Goal: Information Seeking & Learning: Learn about a topic

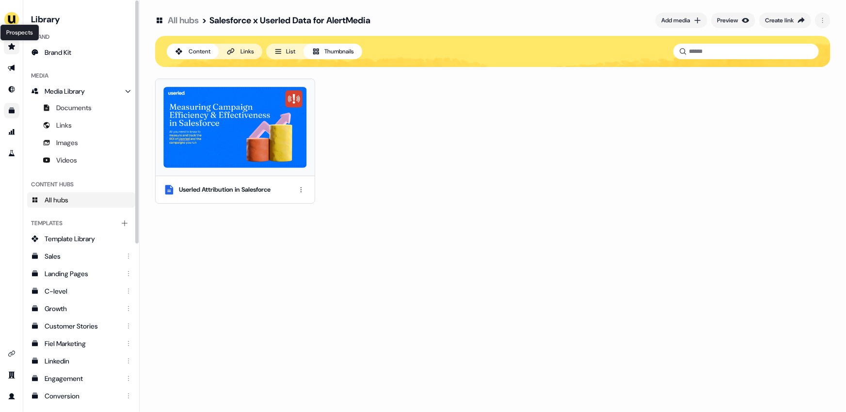
click at [10, 48] on icon "Go to prospects" at bounding box center [11, 46] width 7 height 6
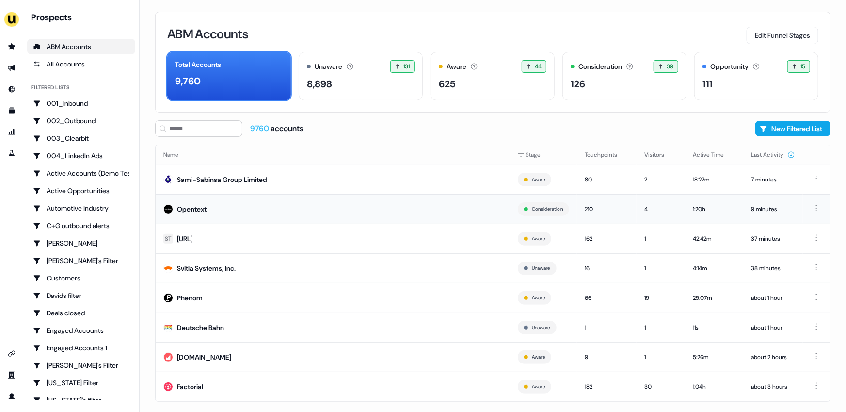
click at [266, 204] on td "Opentext" at bounding box center [333, 209] width 354 height 30
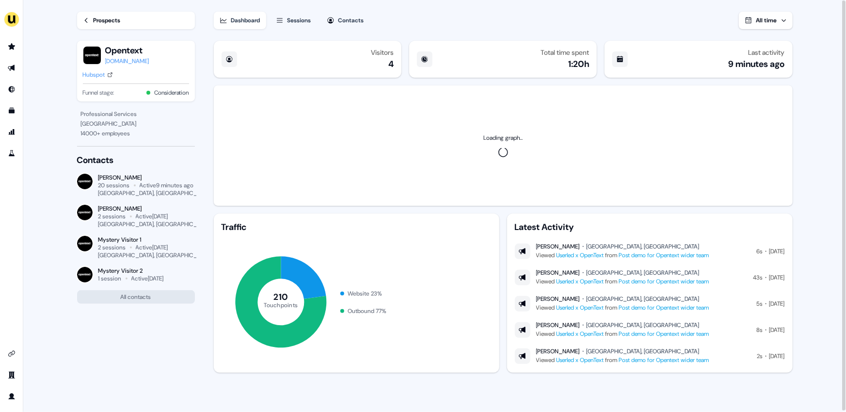
click at [296, 22] on div "Sessions" at bounding box center [299, 21] width 24 height 10
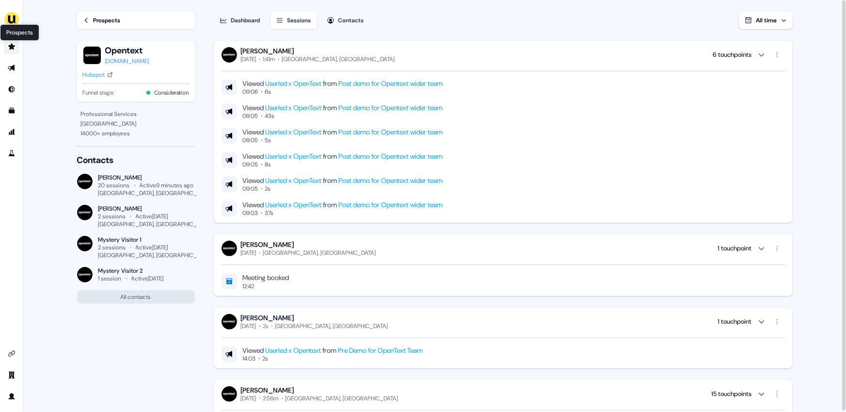
click at [12, 45] on icon "Go to prospects" at bounding box center [11, 46] width 7 height 6
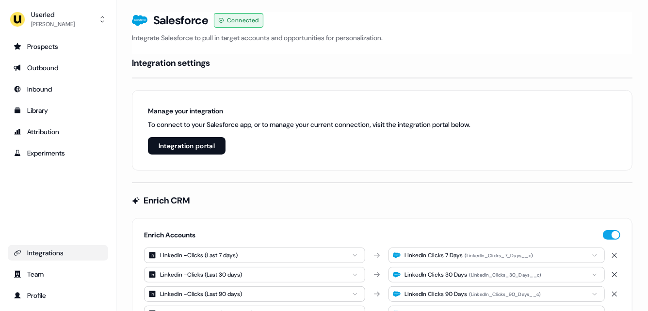
scroll to position [101, 0]
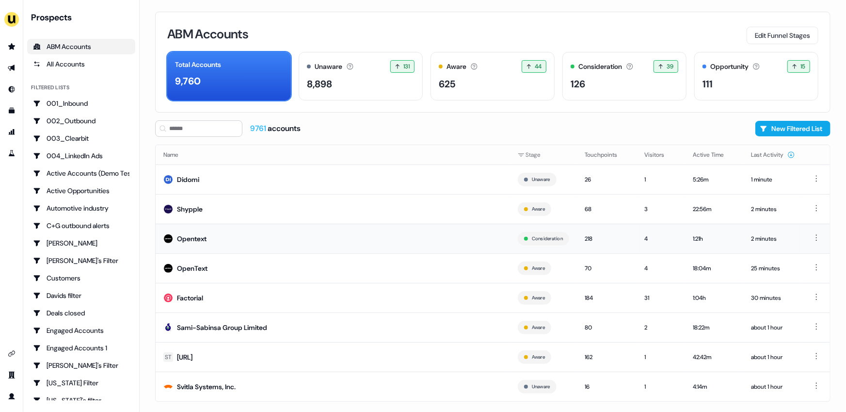
click at [232, 237] on td "Opentext" at bounding box center [333, 238] width 354 height 30
click at [226, 263] on td "OpenText" at bounding box center [333, 268] width 354 height 30
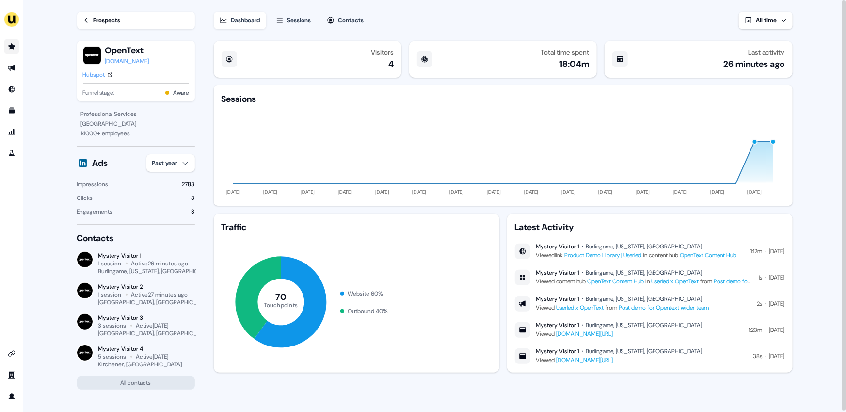
click at [16, 43] on link "Go to prospects" at bounding box center [12, 47] width 16 height 16
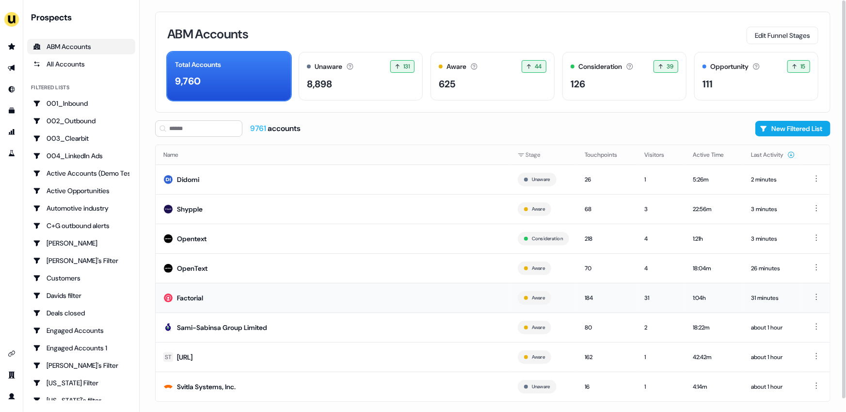
click at [219, 294] on td "Factorial" at bounding box center [333, 298] width 354 height 30
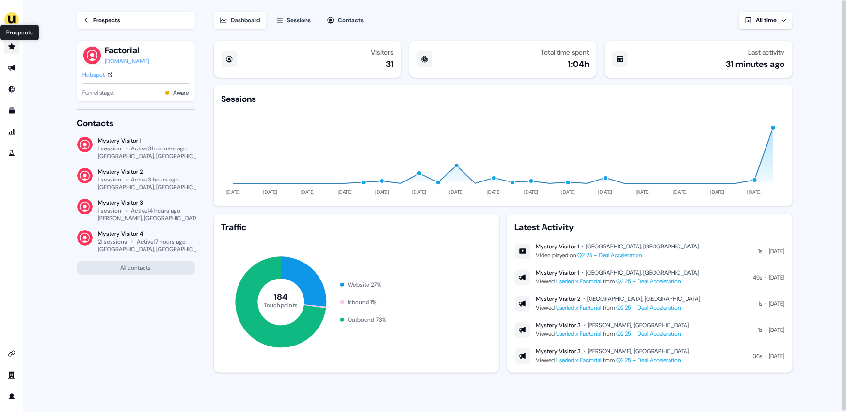
click at [13, 44] on icon "Go to prospects" at bounding box center [12, 47] width 8 height 8
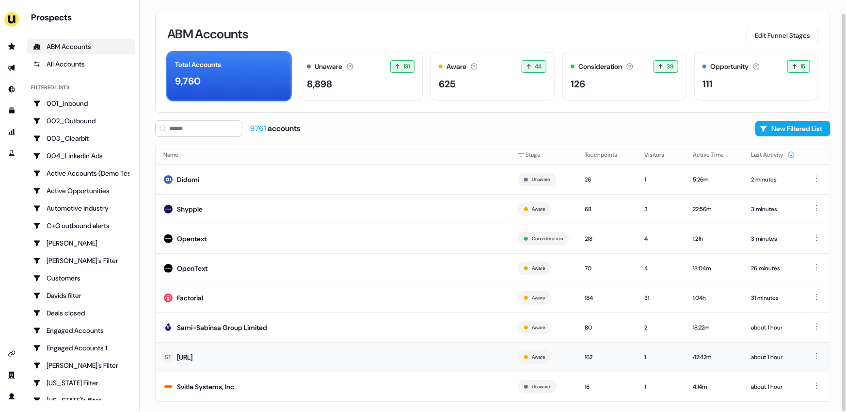
scroll to position [14, 0]
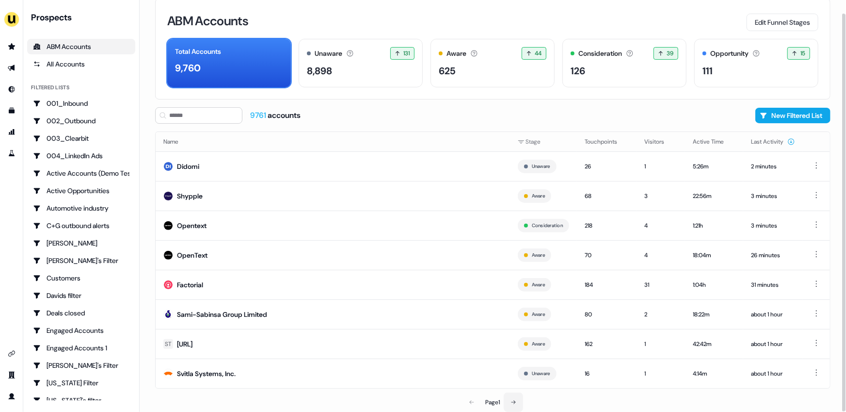
click at [511, 402] on button at bounding box center [513, 401] width 19 height 19
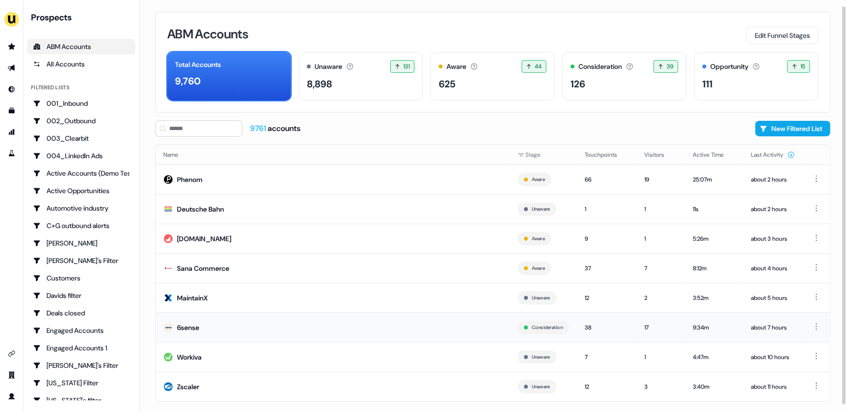
scroll to position [14, 0]
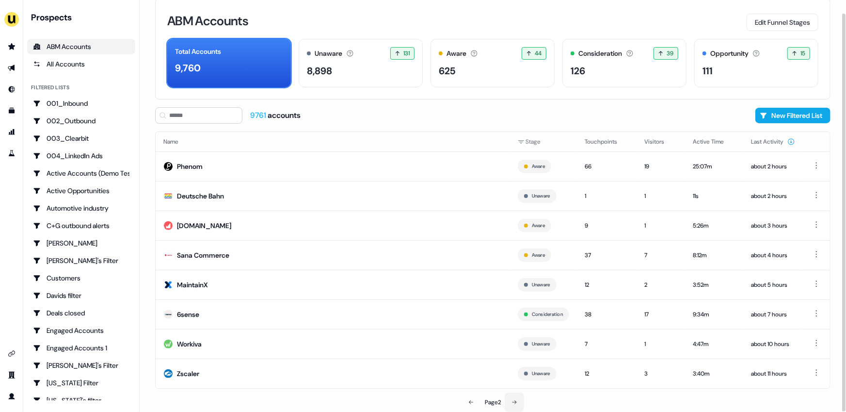
click at [514, 403] on icon at bounding box center [514, 402] width 6 height 6
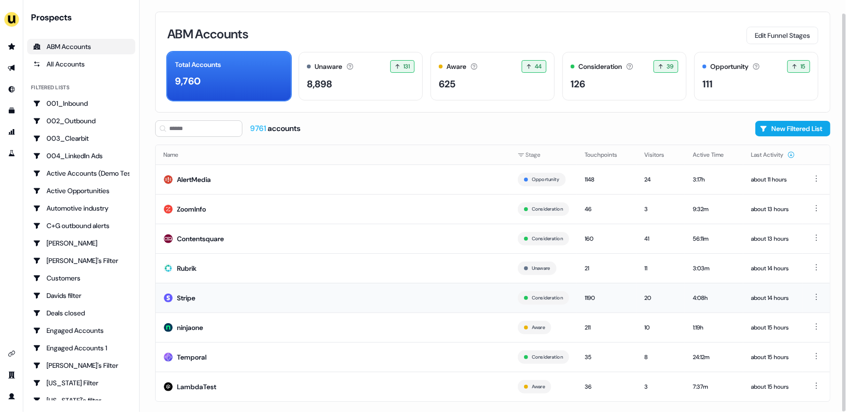
scroll to position [14, 0]
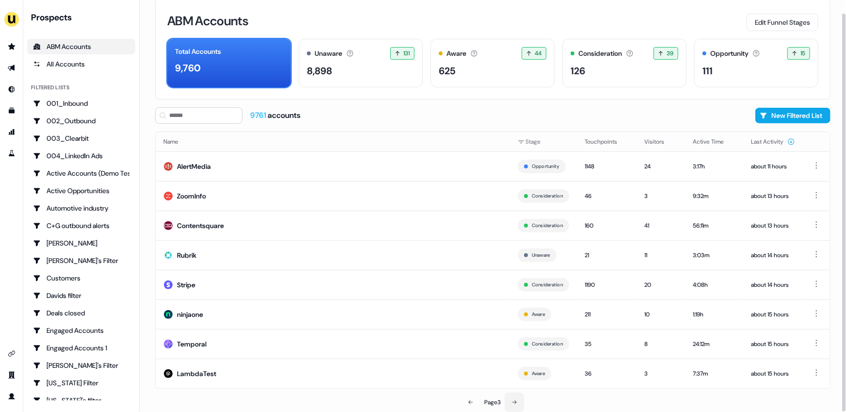
click at [514, 398] on button at bounding box center [514, 401] width 19 height 19
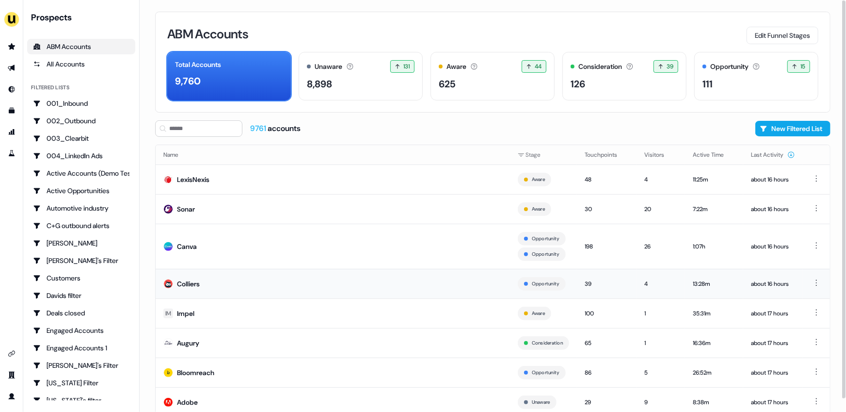
scroll to position [29, 0]
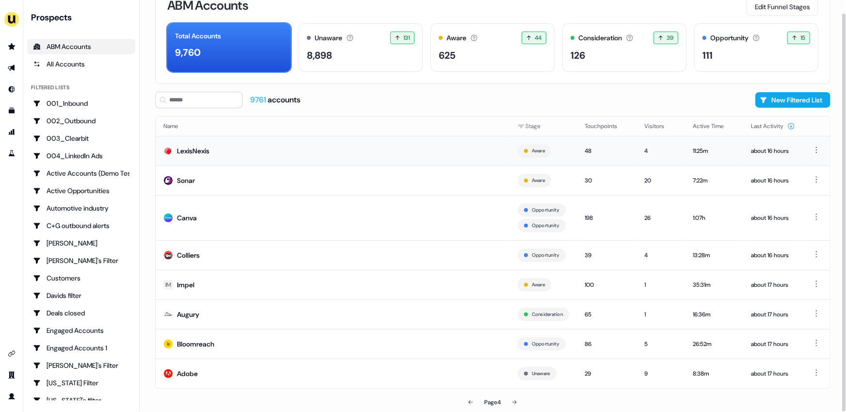
click at [367, 155] on td "LexisNexis" at bounding box center [333, 151] width 354 height 30
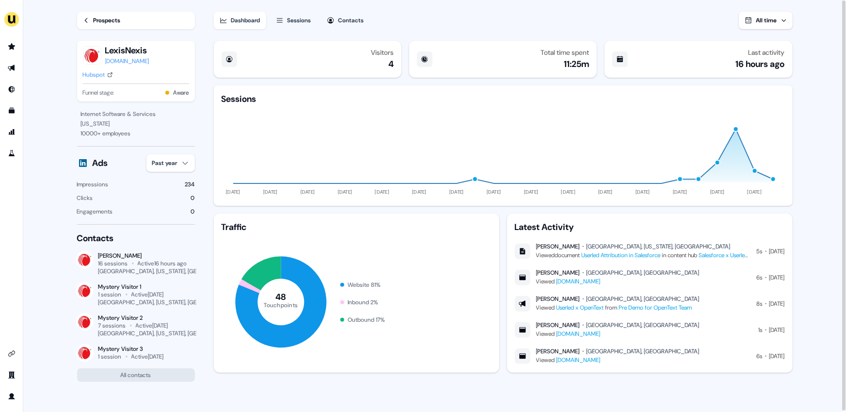
click at [304, 21] on div "Sessions" at bounding box center [299, 21] width 24 height 10
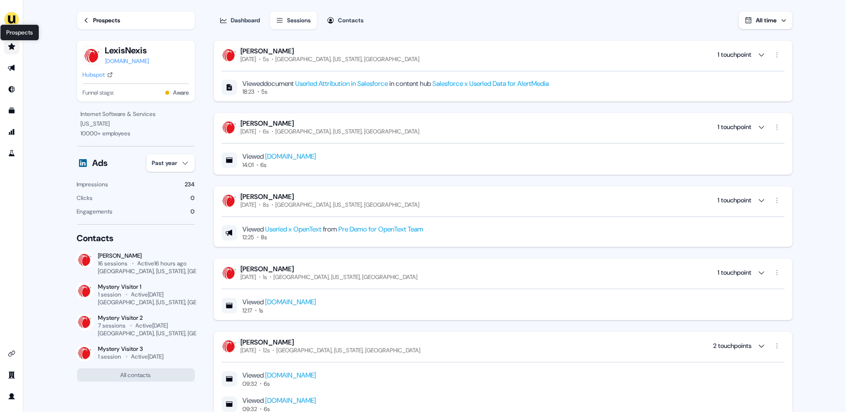
click at [12, 48] on icon "Go to prospects" at bounding box center [11, 46] width 7 height 6
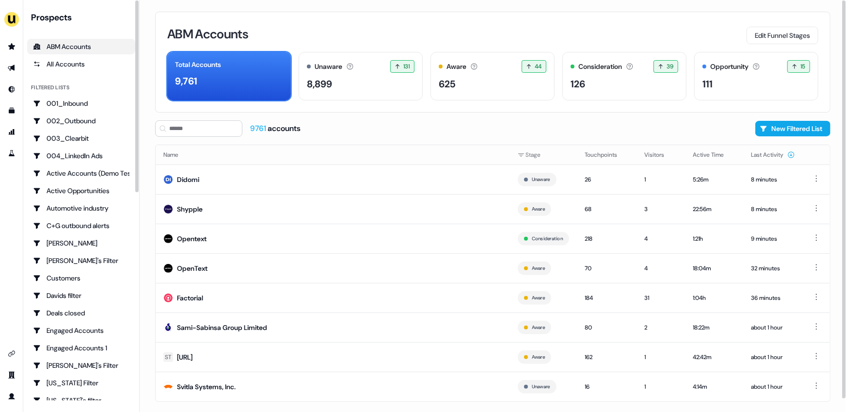
click at [146, 220] on div "ABM Accounts Edit Funnel Stages Total Accounts 9,761 Unaware The default stage …" at bounding box center [493, 206] width 706 height 412
